Goal: Check status: Check status

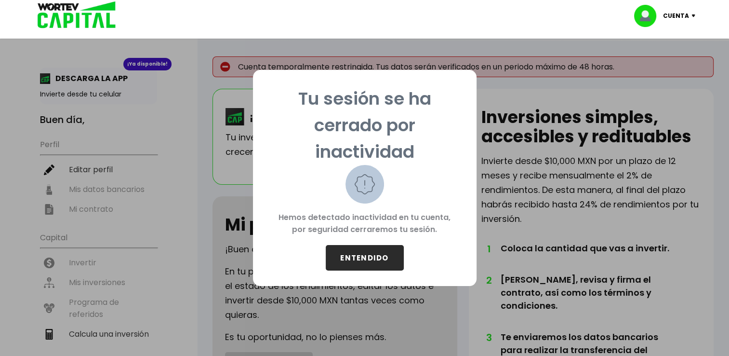
click at [370, 254] on button "ENTENDIDO" at bounding box center [365, 258] width 78 height 26
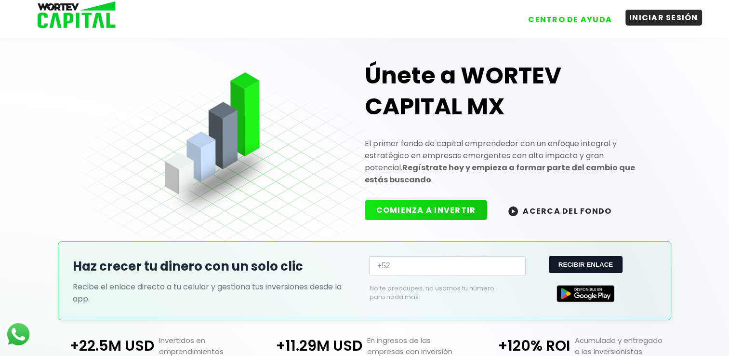
click at [664, 15] on button "INICIAR SESIÓN" at bounding box center [664, 18] width 77 height 16
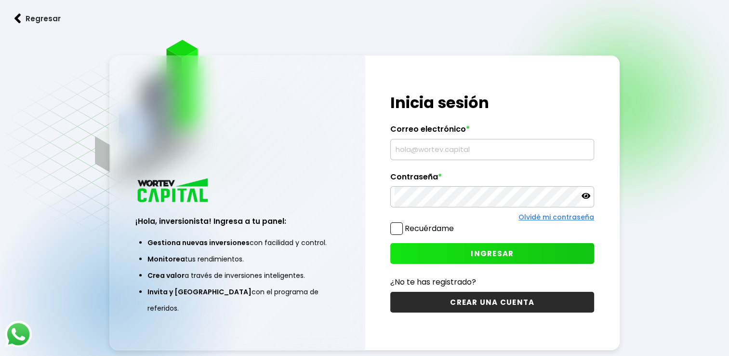
type input "[EMAIL_ADDRESS][DOMAIN_NAME]"
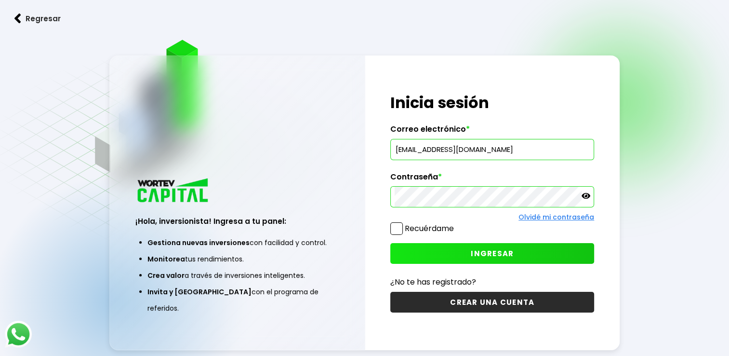
click at [586, 194] on icon at bounding box center [586, 195] width 9 height 9
click at [397, 221] on div "Olvidé mi contraseña" at bounding box center [492, 217] width 204 height 10
click at [400, 232] on span at bounding box center [396, 228] width 13 height 13
click at [456, 224] on input "Recuérdame" at bounding box center [456, 224] width 0 height 0
click at [537, 258] on button "INGRESAR" at bounding box center [492, 253] width 204 height 21
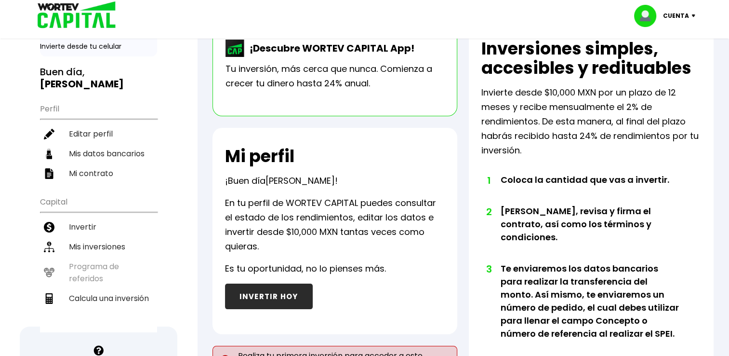
scroll to position [48, 0]
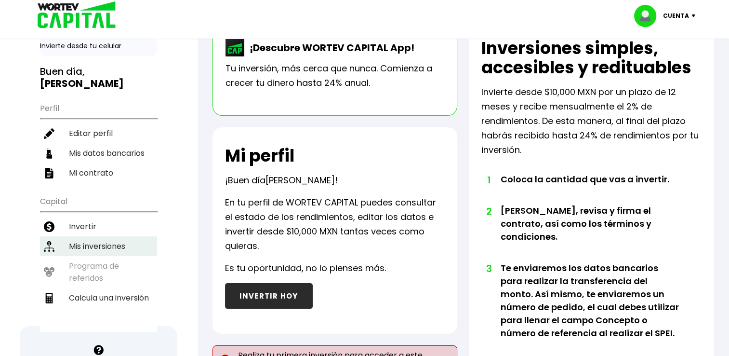
click at [105, 242] on li "Mis inversiones" at bounding box center [98, 246] width 117 height 20
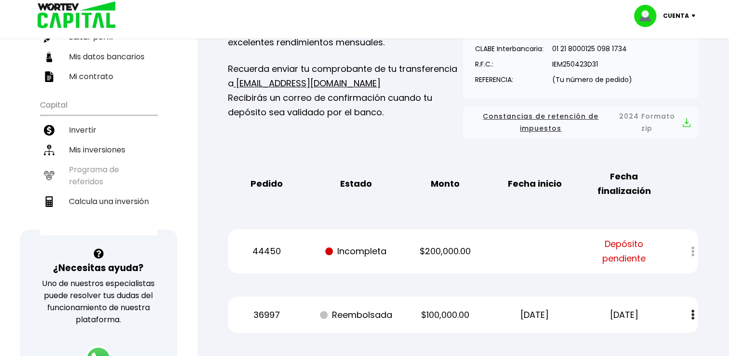
scroll to position [241, 0]
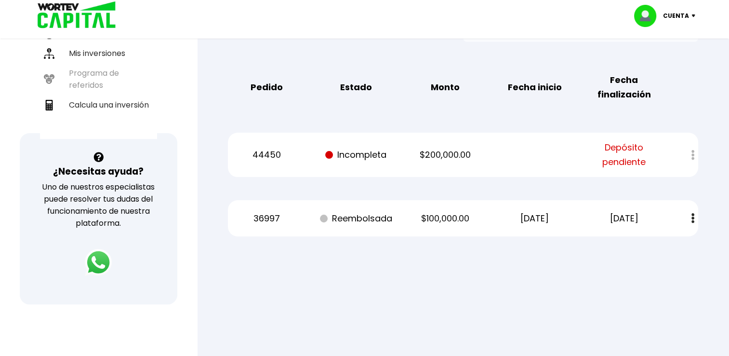
click at [691, 157] on div at bounding box center [687, 155] width 24 height 21
click at [348, 146] on div "44450 Incompleta $200,000.00 Depósito pendiente" at bounding box center [463, 155] width 470 height 44
click at [693, 155] on div at bounding box center [687, 155] width 24 height 21
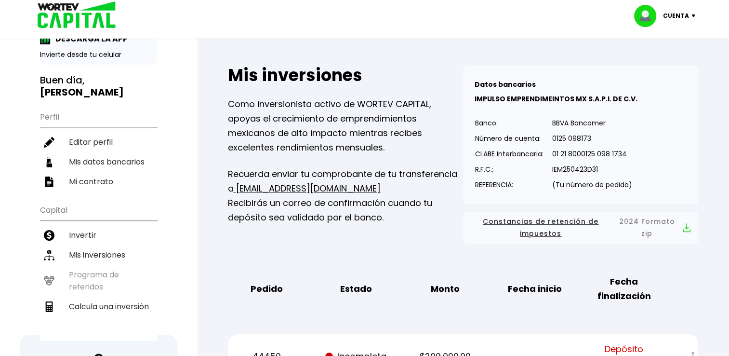
scroll to position [96, 0]
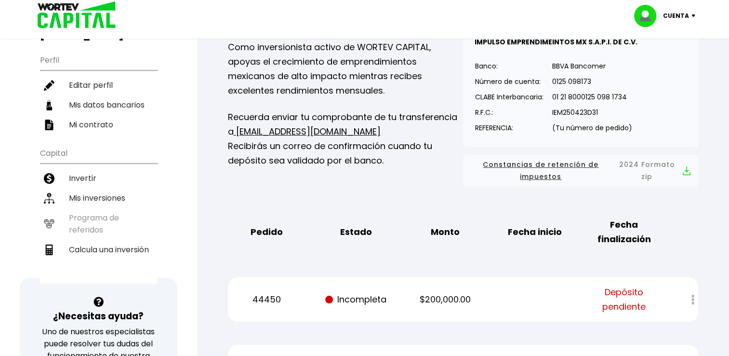
drag, startPoint x: 602, startPoint y: 308, endPoint x: 526, endPoint y: 292, distance: 77.3
click at [527, 292] on div "44450 Incompleta $200,000.00 Depósito pendiente" at bounding box center [463, 299] width 470 height 44
click at [320, 288] on div "44450 Incompleta $200,000.00 Depósito pendiente" at bounding box center [463, 299] width 470 height 44
click at [261, 299] on p "44450" at bounding box center [266, 299] width 75 height 14
click at [388, 290] on div "44450 Incompleta $200,000.00 Depósito pendiente" at bounding box center [463, 299] width 470 height 44
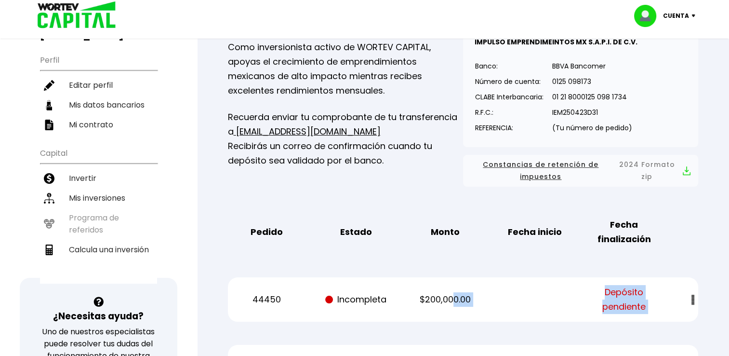
drag, startPoint x: 453, startPoint y: 294, endPoint x: 687, endPoint y: 300, distance: 234.3
click at [687, 300] on div "44450 Incompleta $200,000.00 Depósito pendiente" at bounding box center [463, 299] width 470 height 44
click at [689, 300] on div at bounding box center [687, 299] width 24 height 21
click at [693, 302] on div at bounding box center [687, 299] width 24 height 21
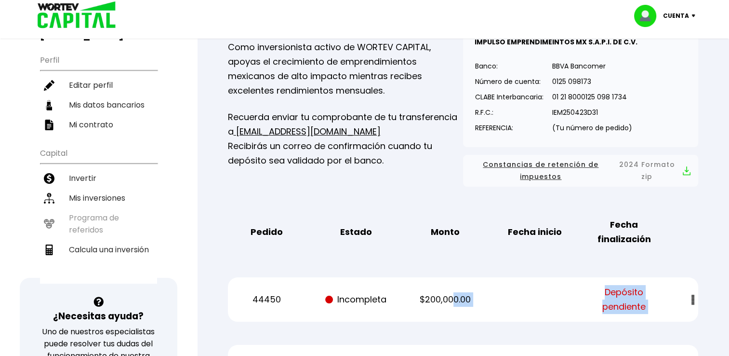
click at [693, 302] on div at bounding box center [687, 299] width 24 height 21
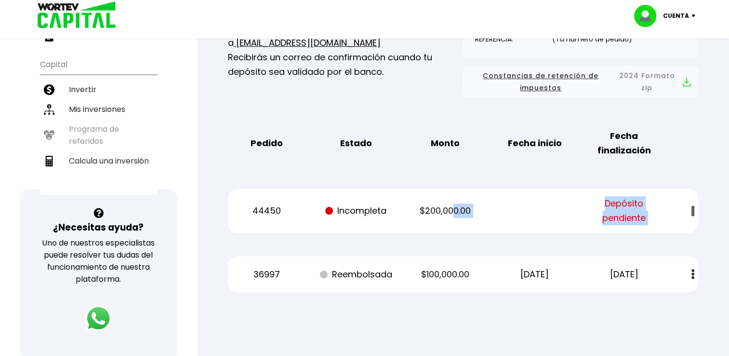
scroll to position [193, 0]
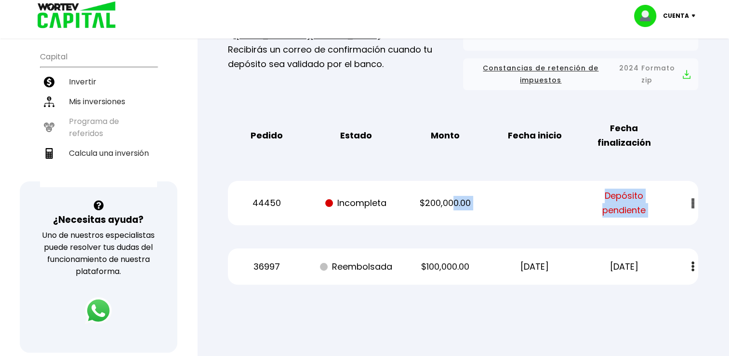
click at [692, 273] on button at bounding box center [692, 266] width 13 height 21
click at [700, 218] on div "Mis inversiones Como inversionista activo de WORTEV CAPITAL, apoyas el crecimie…" at bounding box center [463, 98] width 501 height 403
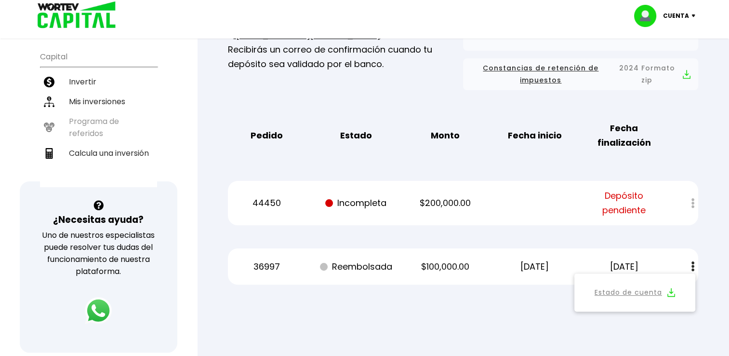
click at [595, 203] on span "Depósito pendiente" at bounding box center [624, 202] width 75 height 29
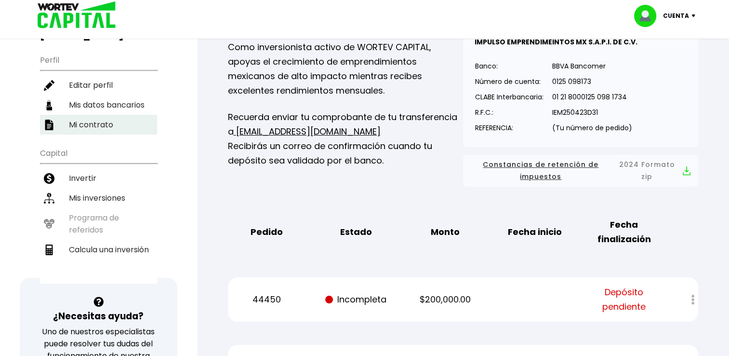
scroll to position [145, 0]
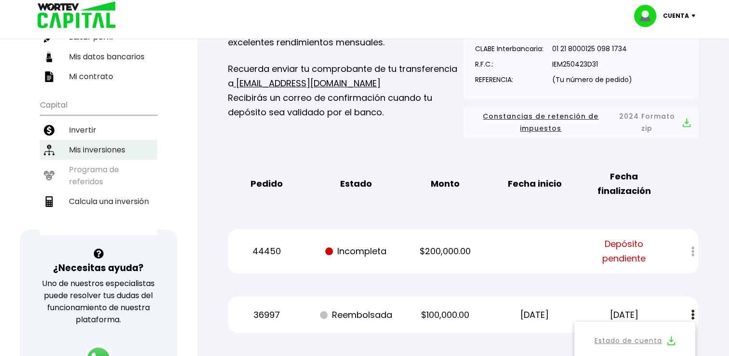
click at [92, 153] on li "Mis inversiones" at bounding box center [98, 150] width 117 height 20
click at [85, 126] on li "Invertir" at bounding box center [98, 130] width 117 height 20
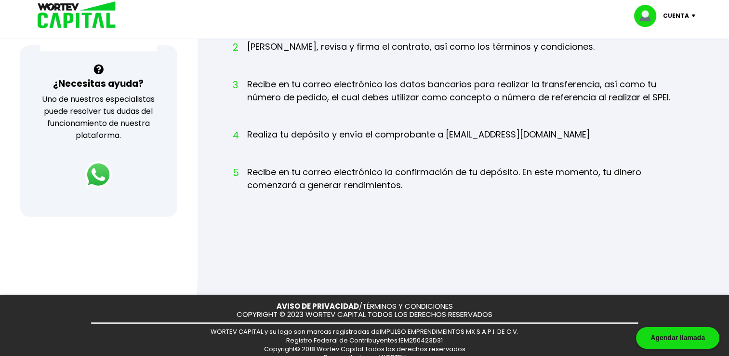
scroll to position [342, 0]
